Goal: Navigation & Orientation: Find specific page/section

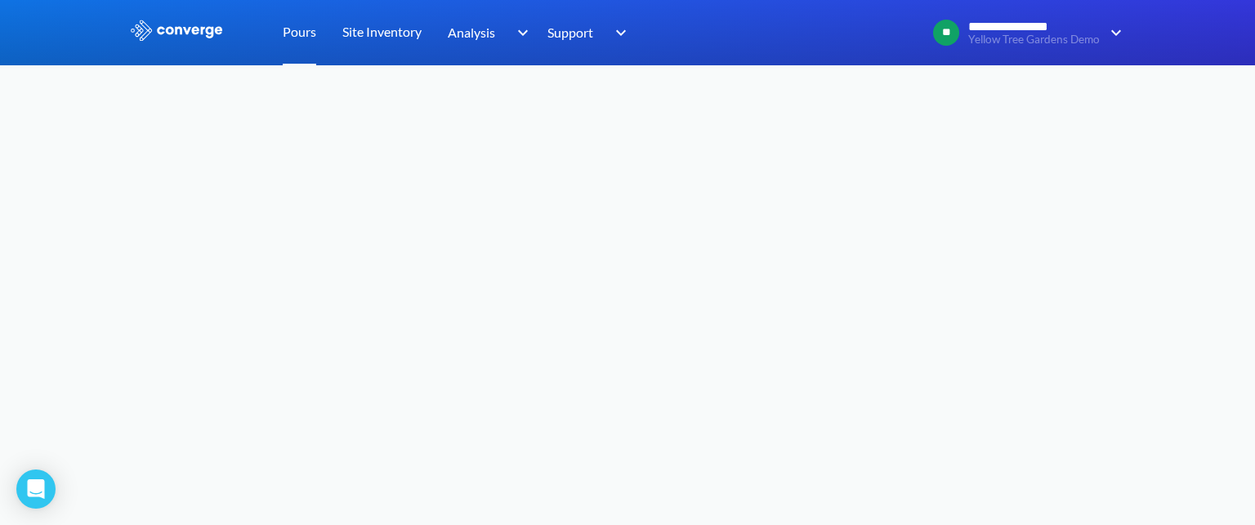
click at [314, 29] on link "Pours" at bounding box center [300, 32] width 34 height 65
click at [307, 26] on link "Pours" at bounding box center [300, 32] width 34 height 65
click at [364, 36] on link "Site Inventory" at bounding box center [381, 32] width 79 height 65
click at [316, 29] on div "Pours" at bounding box center [300, 32] width 60 height 65
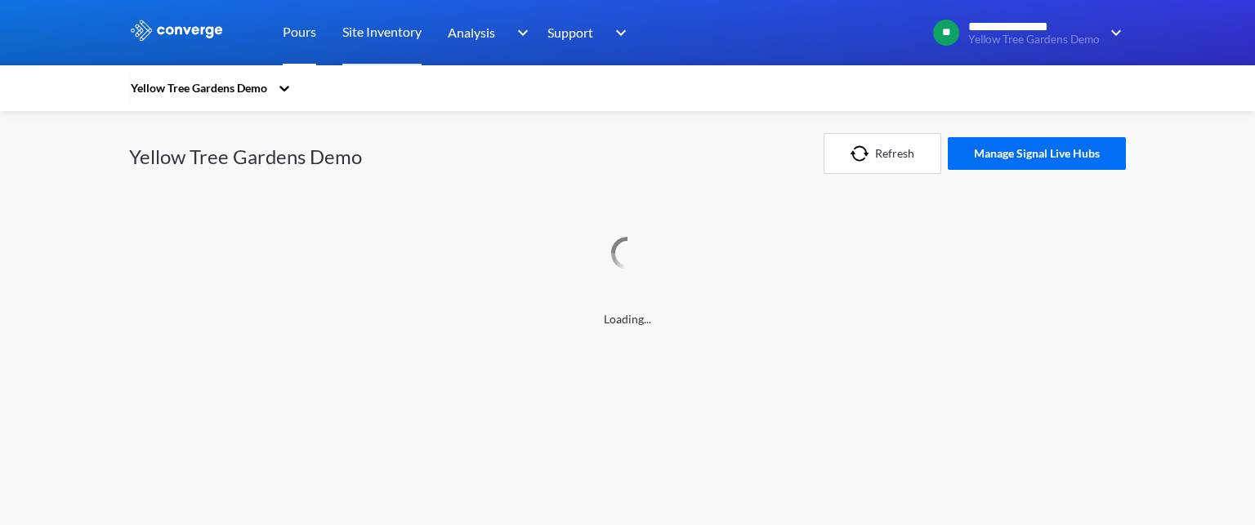
click at [311, 42] on link "Pours" at bounding box center [300, 32] width 34 height 65
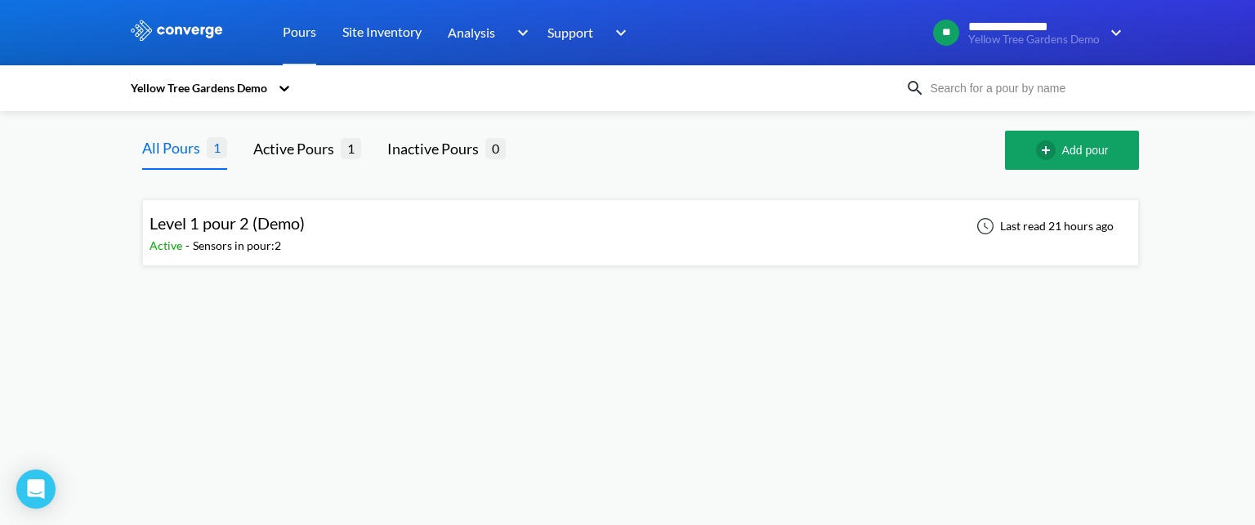
click at [293, 212] on div "Level 1 pour 2 (Demo)" at bounding box center [227, 223] width 155 height 25
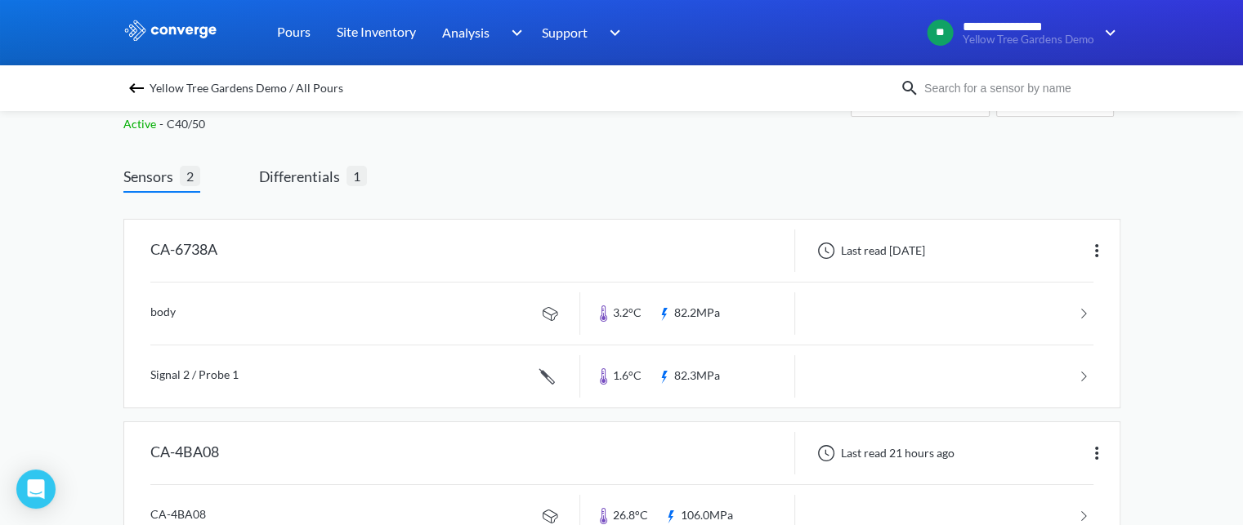
scroll to position [82, 0]
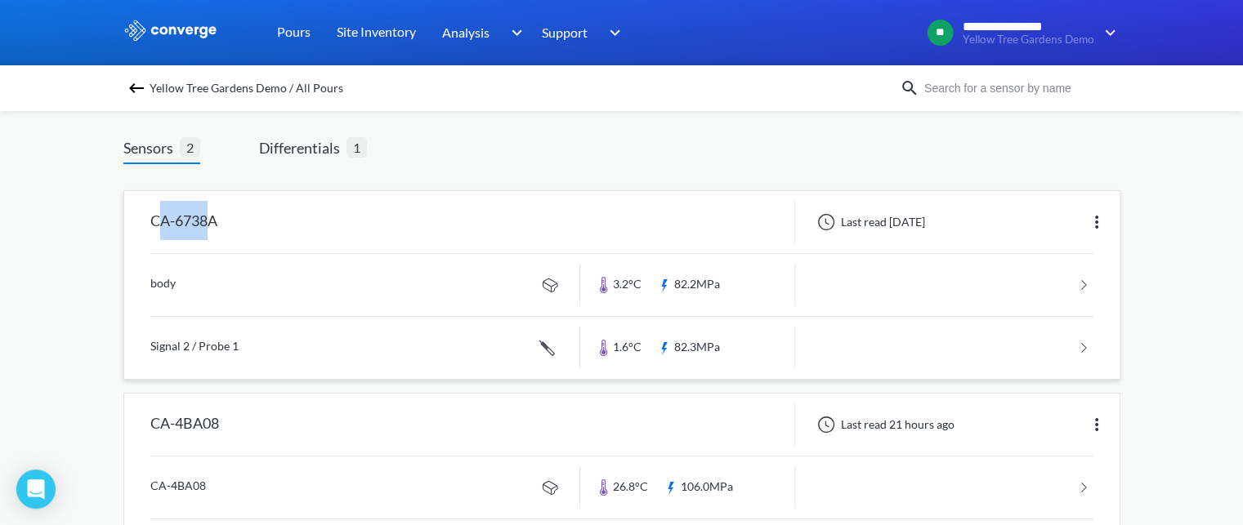
drag, startPoint x: 160, startPoint y: 218, endPoint x: 207, endPoint y: 225, distance: 47.0
click at [207, 225] on div "CA-6738A" at bounding box center [183, 222] width 67 height 42
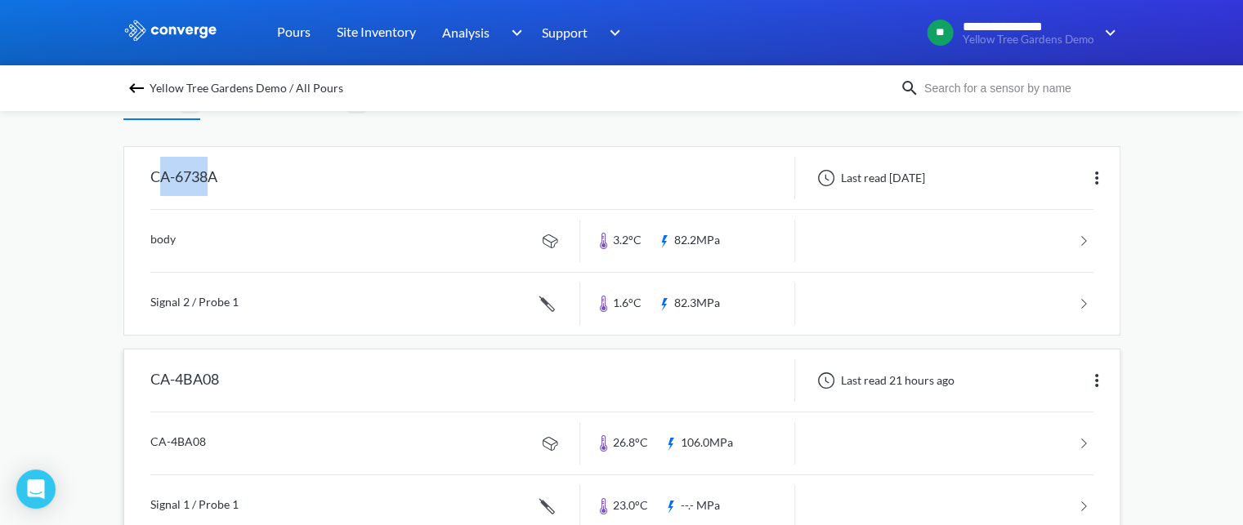
scroll to position [169, 0]
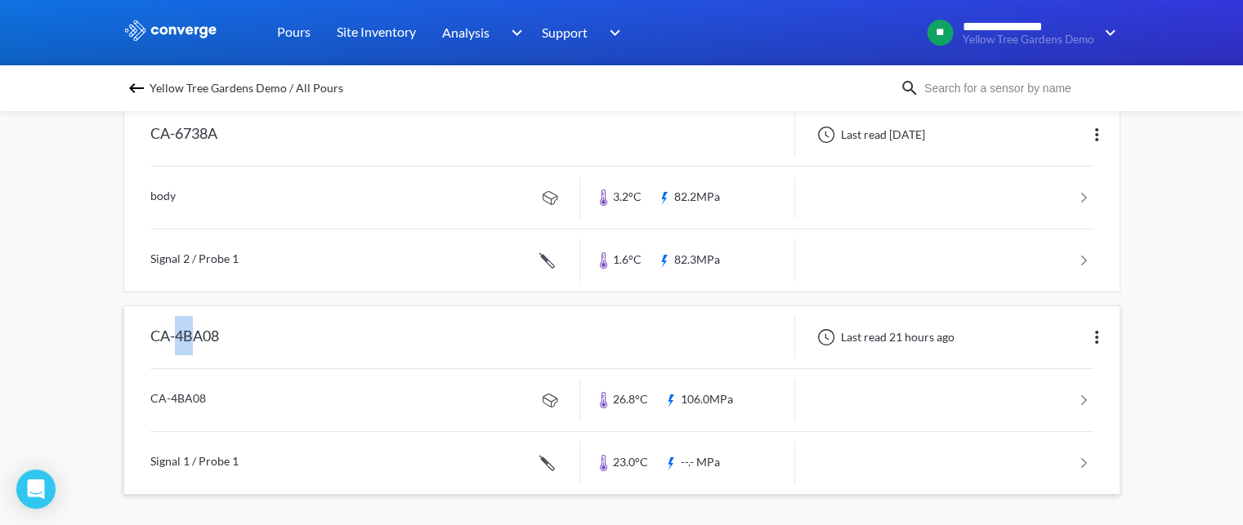
drag, startPoint x: 177, startPoint y: 329, endPoint x: 194, endPoint y: 329, distance: 17.2
click at [194, 329] on div "CA-4BA08" at bounding box center [184, 337] width 69 height 42
click at [1062, 202] on link at bounding box center [621, 198] width 943 height 62
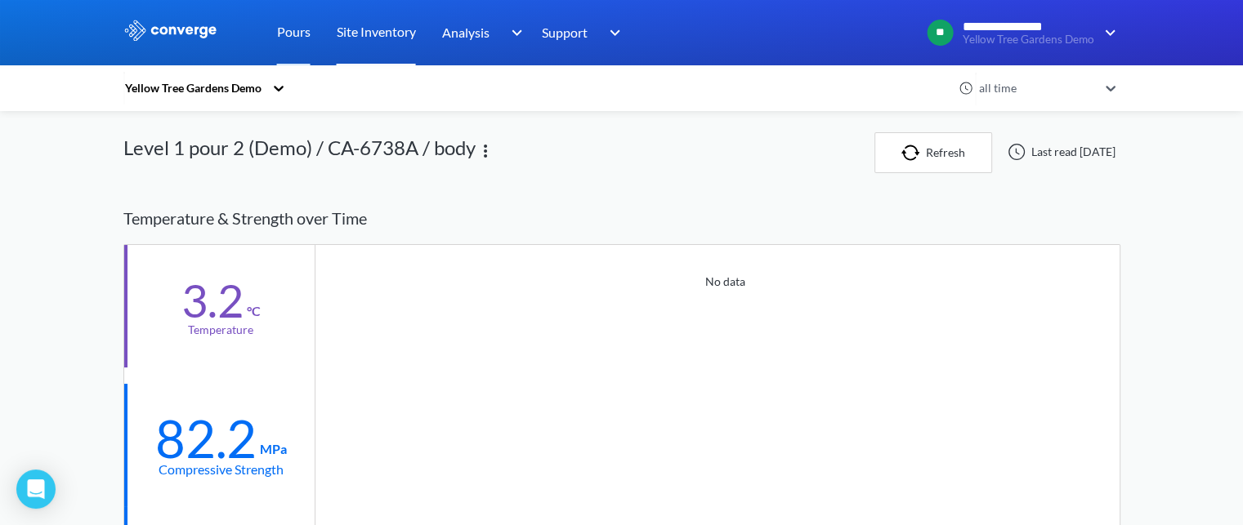
click at [357, 35] on link "Site Inventory" at bounding box center [376, 32] width 79 height 65
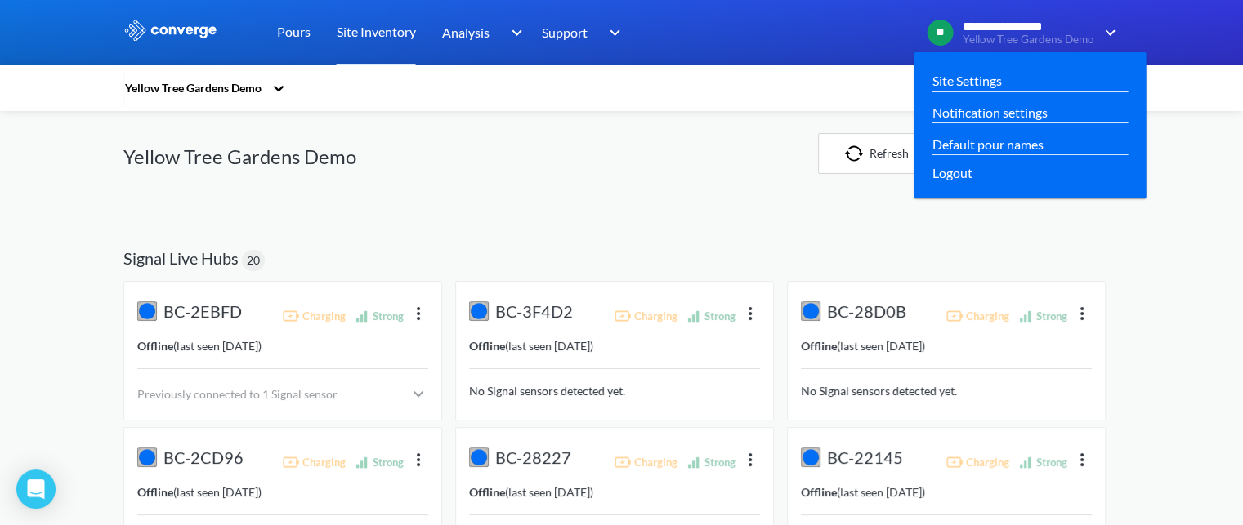
click at [1080, 25] on span "**********" at bounding box center [1029, 27] width 132 height 15
click at [990, 77] on link "Site Settings" at bounding box center [966, 80] width 69 height 20
